Goal: Register for event/course

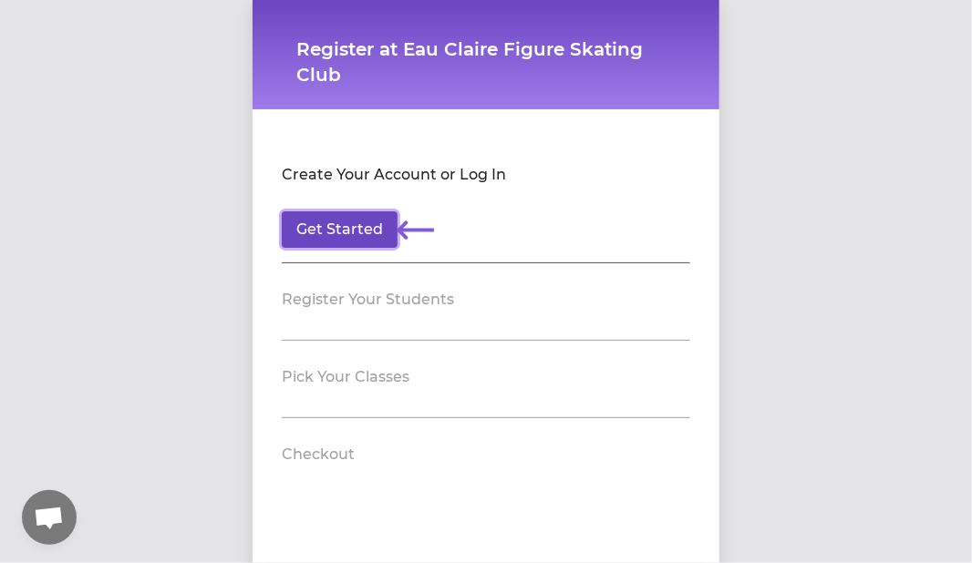
click at [354, 233] on button "Get Started" at bounding box center [340, 229] width 116 height 36
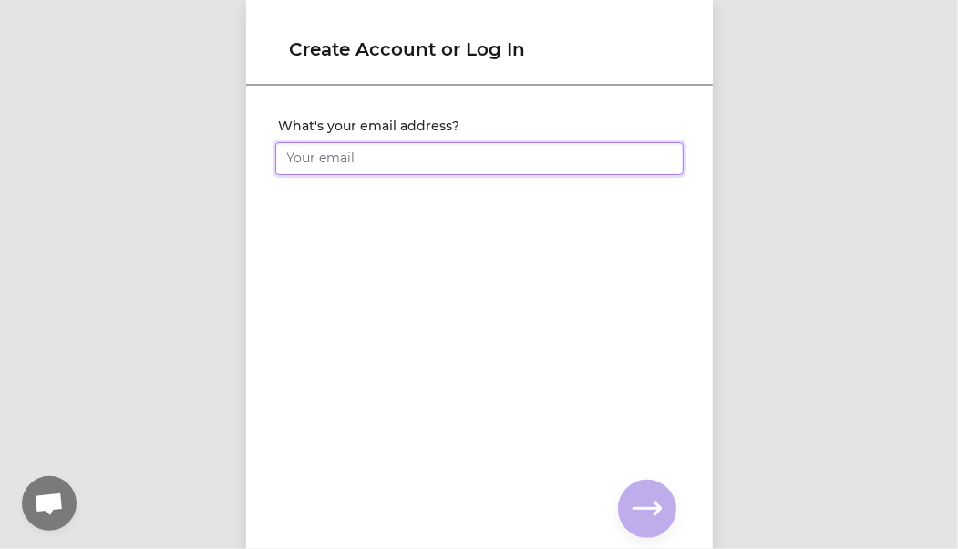
type input "[EMAIL_ADDRESS][DOMAIN_NAME]"
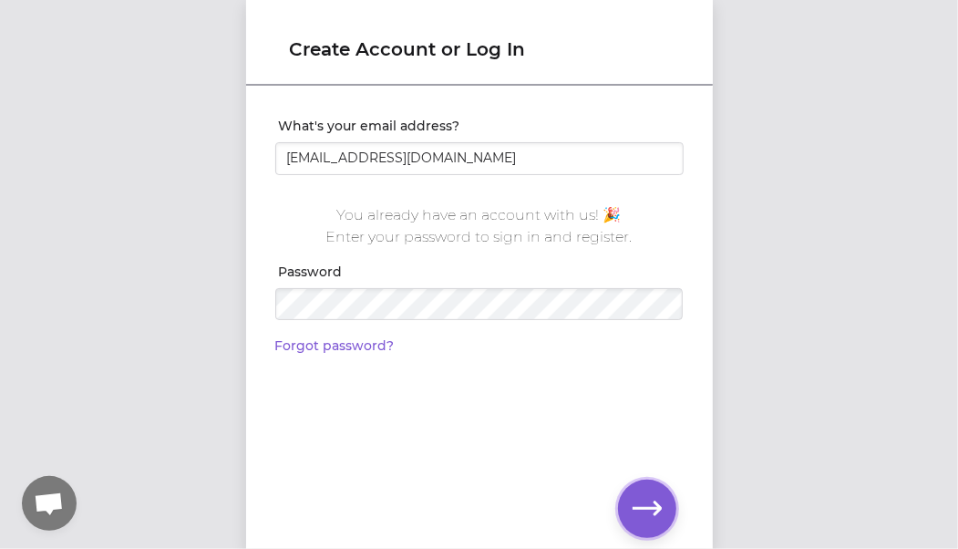
click at [629, 498] on button "button" at bounding box center [647, 508] width 58 height 58
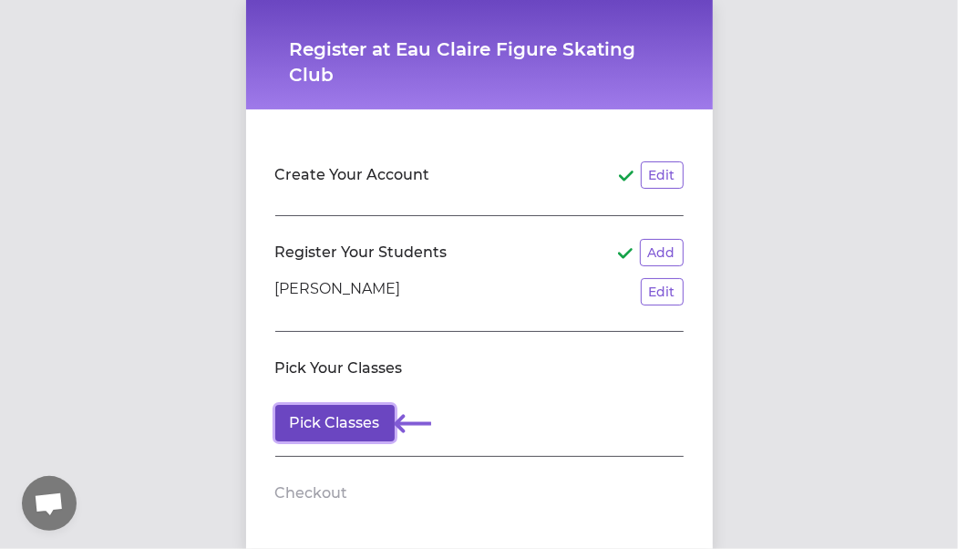
click at [331, 438] on button "Pick Classes" at bounding box center [334, 423] width 119 height 36
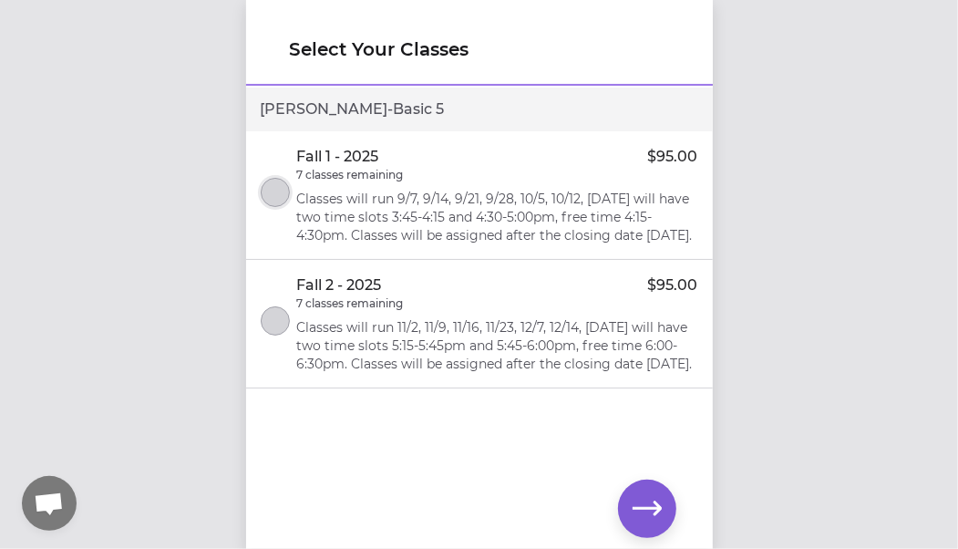
click at [274, 203] on button "select class" at bounding box center [275, 192] width 29 height 29
click at [262, 335] on button "select class" at bounding box center [275, 320] width 29 height 29
click at [644, 494] on icon "button" at bounding box center [646, 508] width 29 height 29
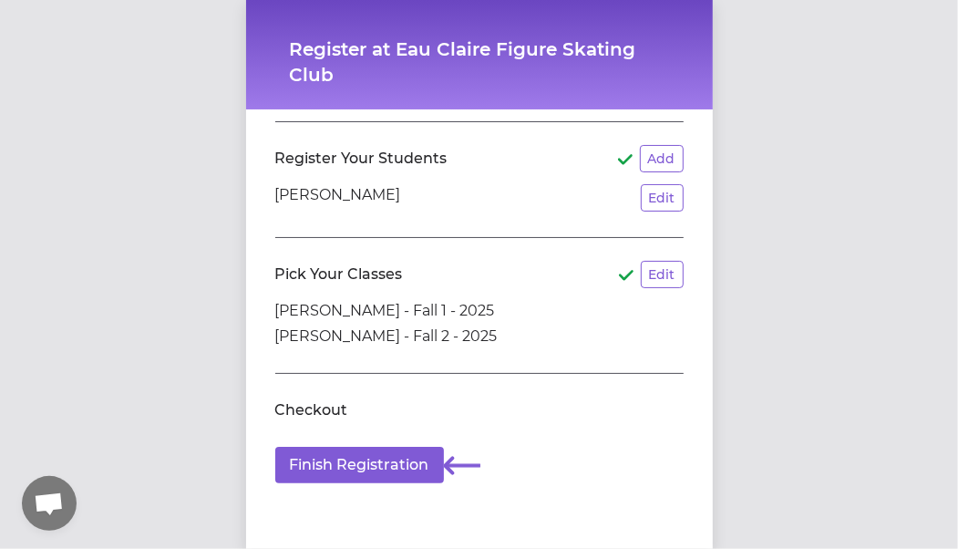
scroll to position [95, 0]
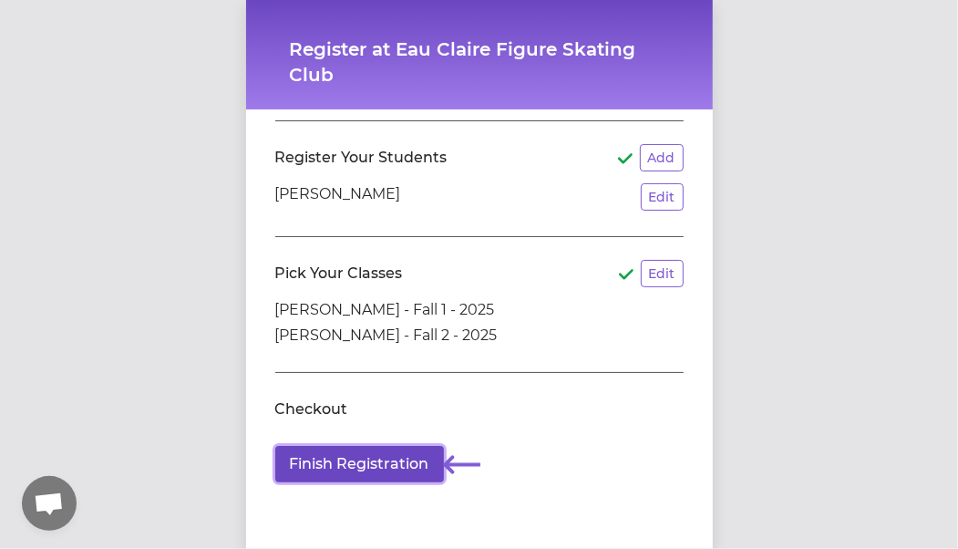
click at [397, 469] on button "Finish Registration" at bounding box center [359, 464] width 169 height 36
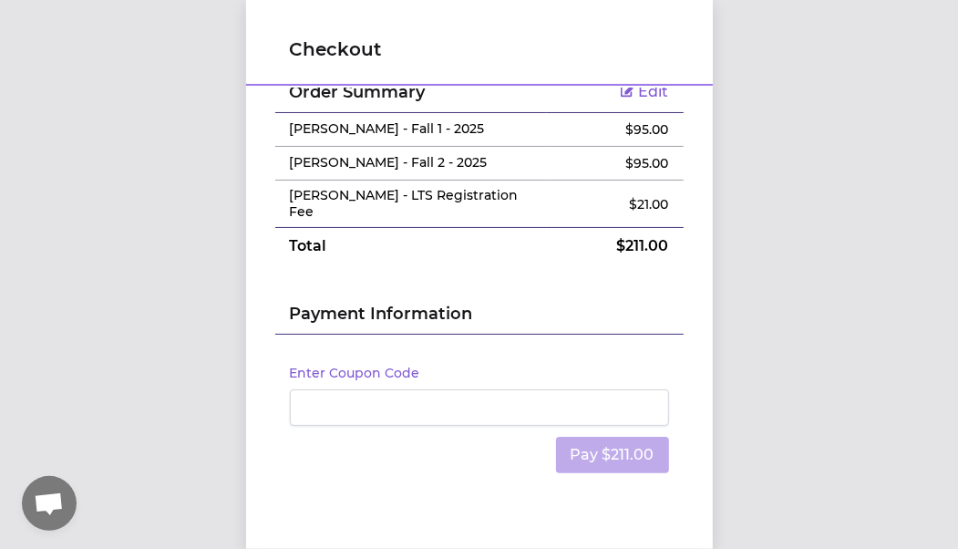
scroll to position [87, 0]
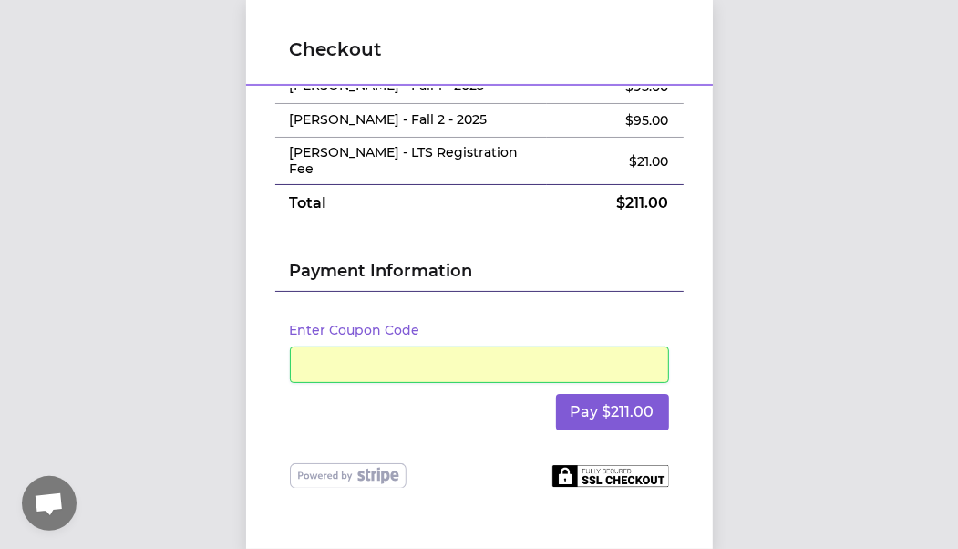
click at [509, 413] on div "Pay $211.00" at bounding box center [479, 412] width 379 height 58
click at [587, 394] on button "Pay $211.00" at bounding box center [612, 412] width 113 height 36
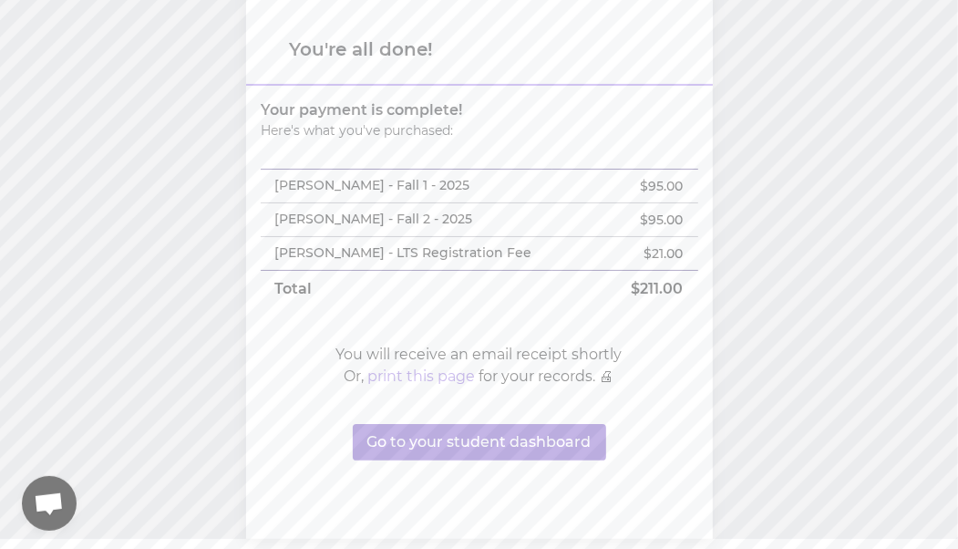
scroll to position [14, 0]
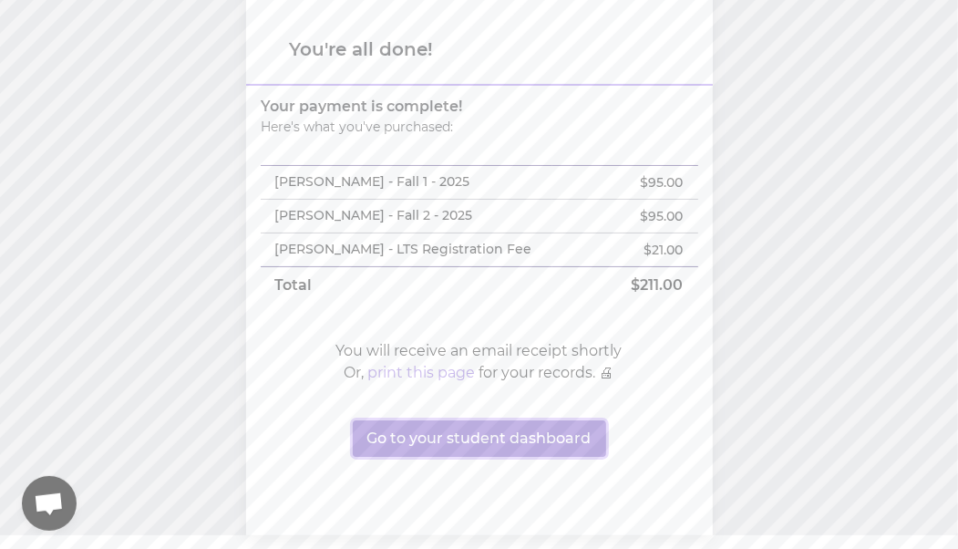
click at [500, 447] on button "Go to your student dashboard" at bounding box center [479, 438] width 253 height 36
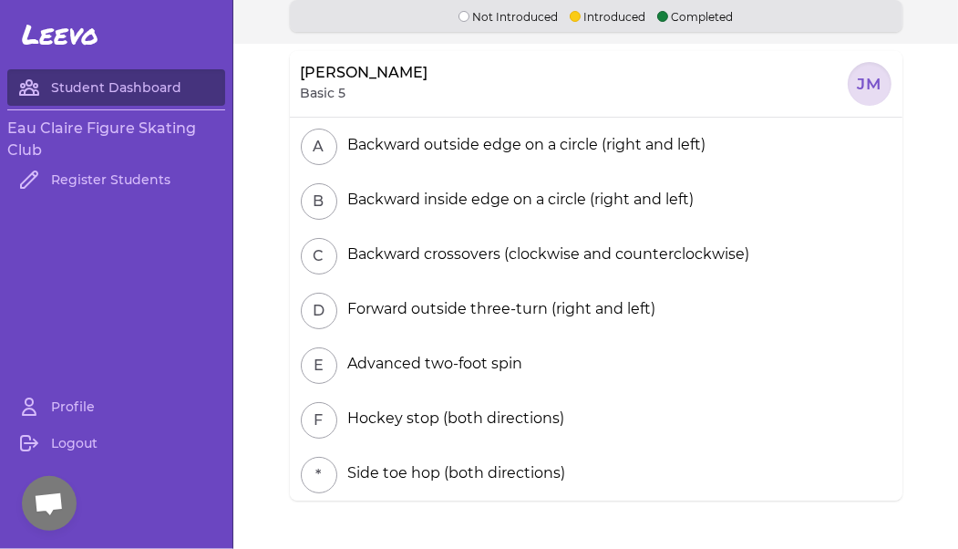
click at [859, 77] on div at bounding box center [870, 84] width 44 height 44
click at [662, 17] on p "Completed" at bounding box center [695, 15] width 77 height 17
click at [657, 20] on button "button" at bounding box center [662, 16] width 11 height 11
click at [606, 22] on p "Introduced" at bounding box center [608, 15] width 77 height 17
click at [449, 19] on div "Not Introduced Introduced Completed" at bounding box center [596, 16] width 612 height 32
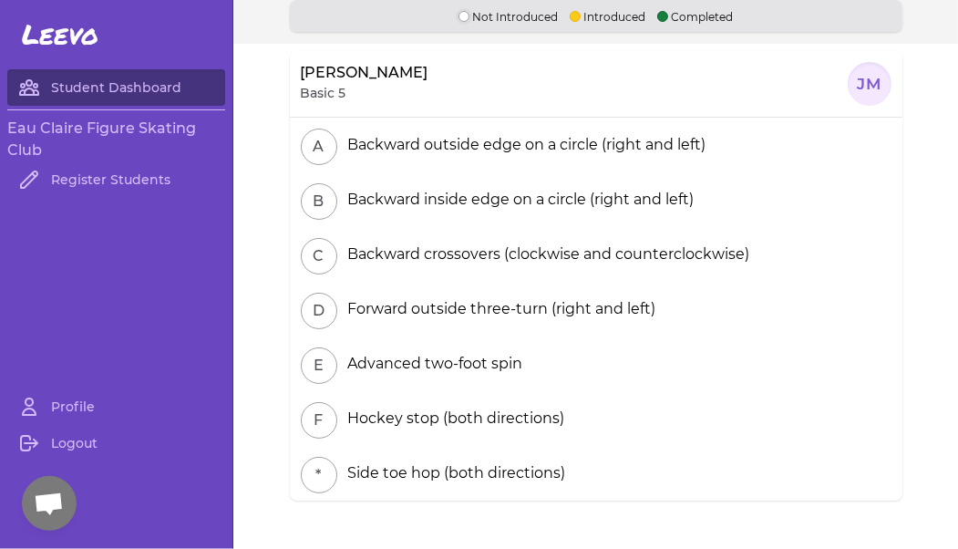
click at [458, 18] on button "button" at bounding box center [463, 16] width 11 height 11
click at [570, 17] on button "button" at bounding box center [575, 16] width 11 height 11
click at [657, 15] on button "button" at bounding box center [662, 16] width 11 height 11
